Goal: Transaction & Acquisition: Purchase product/service

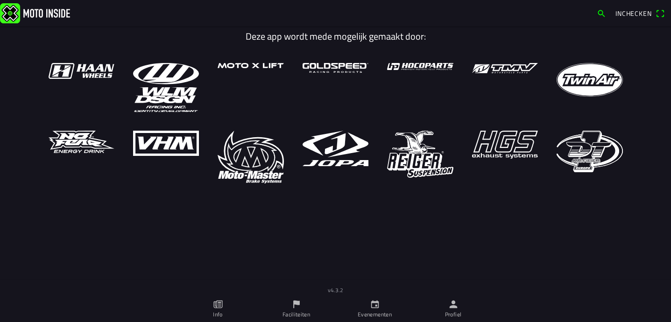
click at [370, 308] on icon "calendar" at bounding box center [375, 304] width 10 height 10
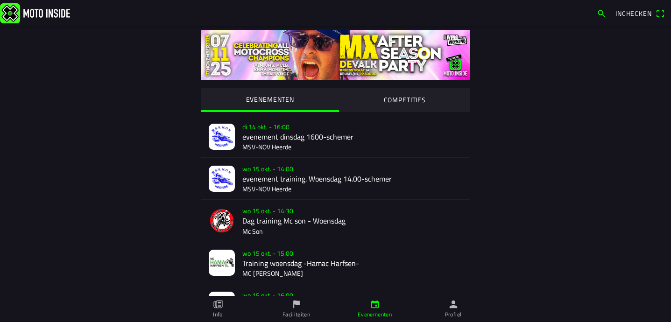
click at [0, 0] on slot "COMPETITIES" at bounding box center [0, 0] width 0 height 0
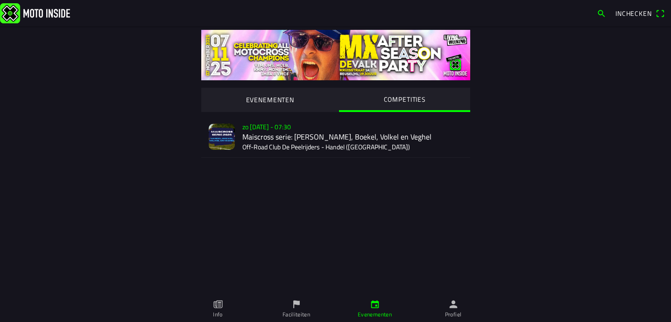
click at [326, 144] on div "zo [DATE] - 07:30 Maiscross serie: Handel, Boekel, Volkel en Veghel Off-Road Cl…" at bounding box center [352, 137] width 220 height 42
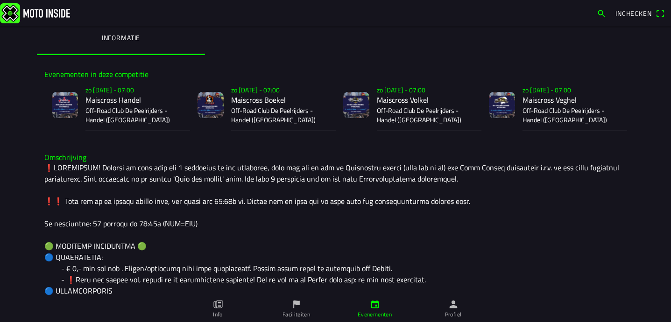
scroll to position [209, 0]
click at [110, 100] on h2 "Maiscross Handel" at bounding box center [133, 100] width 97 height 9
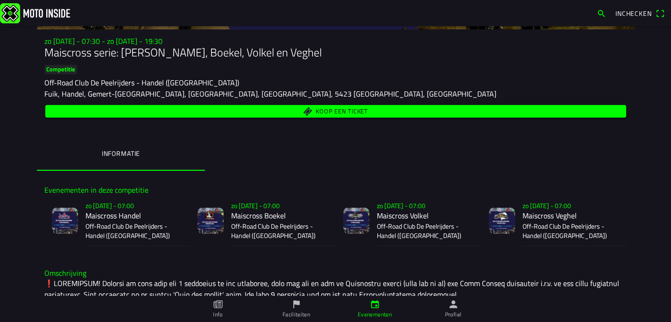
scroll to position [90, 0]
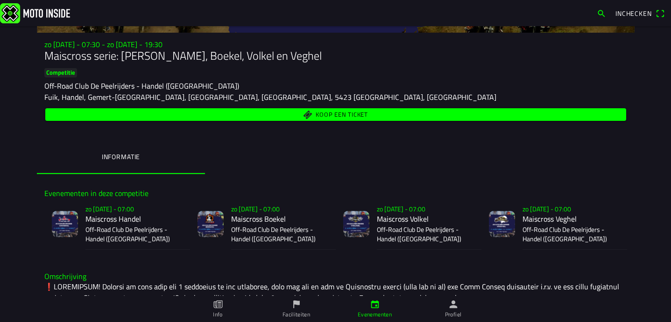
click at [363, 118] on span "Koop een ticket" at bounding box center [342, 115] width 52 height 6
click at [318, 113] on span "Koop een ticket" at bounding box center [342, 115] width 52 height 6
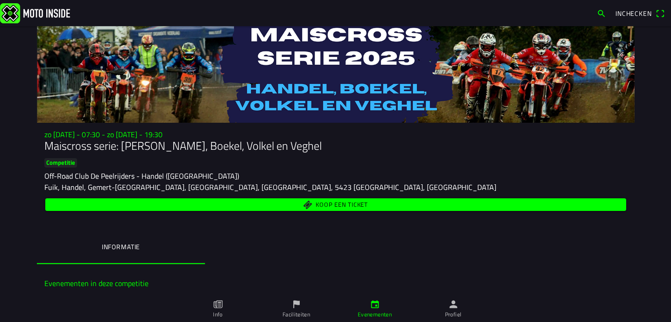
scroll to position [0, 0]
click at [322, 204] on span "Koop een ticket" at bounding box center [342, 205] width 52 height 6
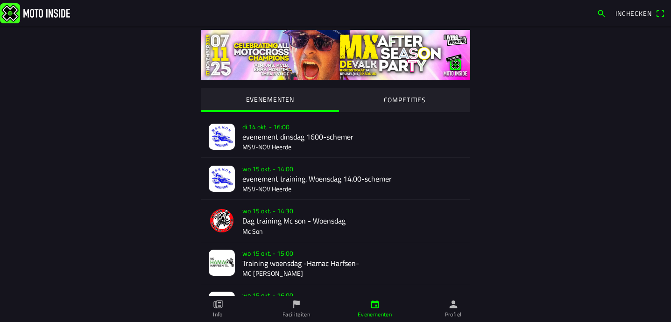
click at [636, 15] on span "Inchecken" at bounding box center [633, 13] width 36 height 10
click at [623, 12] on span "Inchecken" at bounding box center [633, 13] width 36 height 10
click at [599, 13] on span "button" at bounding box center [601, 13] width 9 height 15
click at [639, 14] on span "Inchecken" at bounding box center [633, 13] width 36 height 10
click at [662, 12] on span "Inchecken" at bounding box center [639, 13] width 49 height 15
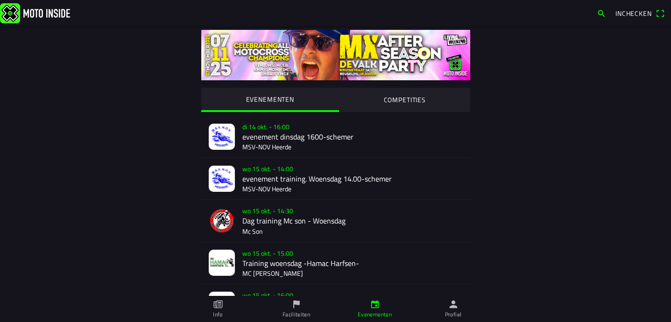
click at [0, 0] on slot "COMPETITIES" at bounding box center [0, 0] width 0 height 0
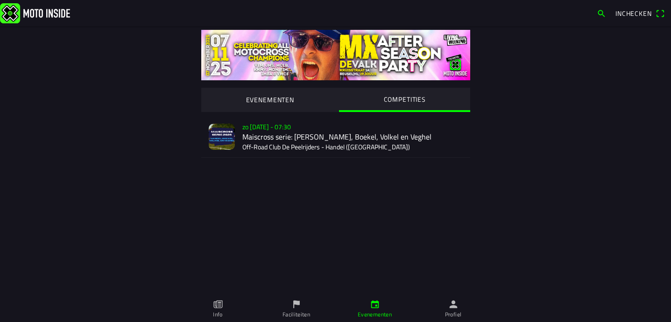
click at [280, 137] on div "zo [DATE] - 07:30 Maiscross serie: Handel, Boekel, Volkel en Veghel Off-Road Cl…" at bounding box center [352, 137] width 220 height 42
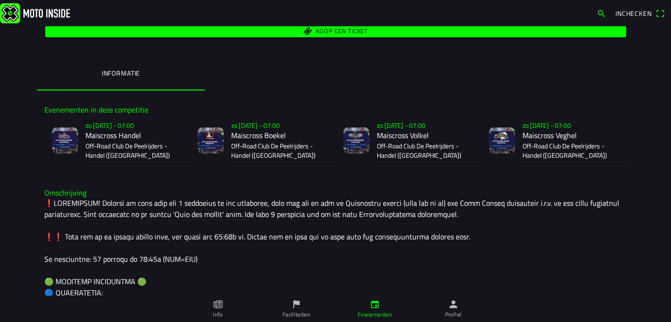
scroll to position [98, 0]
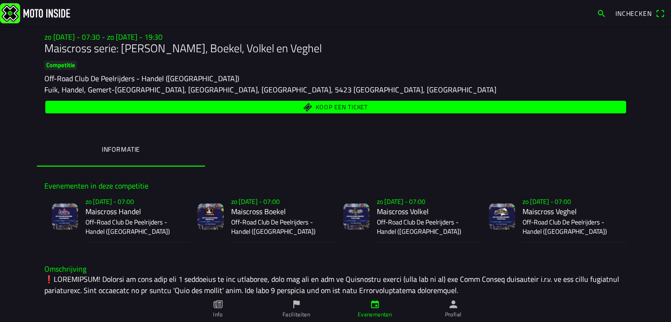
click at [318, 104] on span "Koop een ticket" at bounding box center [342, 107] width 52 height 6
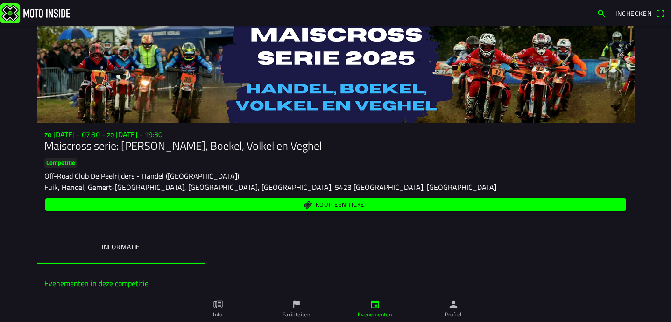
scroll to position [0, 0]
